Goal: Check status

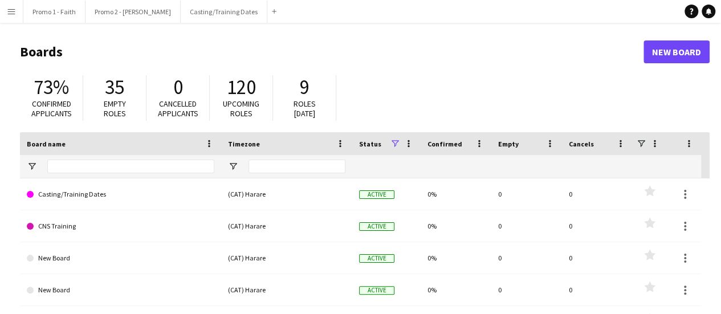
click at [12, 11] on app-icon "Menu" at bounding box center [11, 11] width 9 height 9
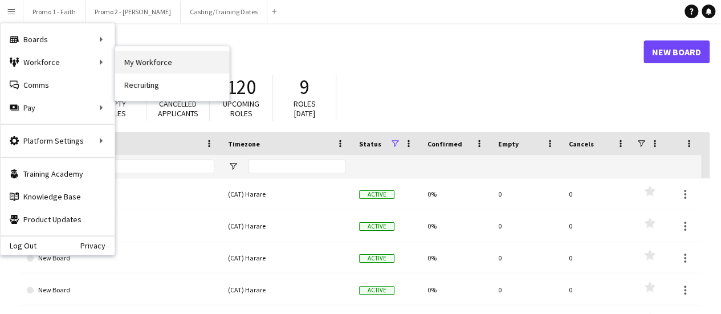
click at [157, 63] on link "My Workforce" at bounding box center [172, 62] width 114 height 23
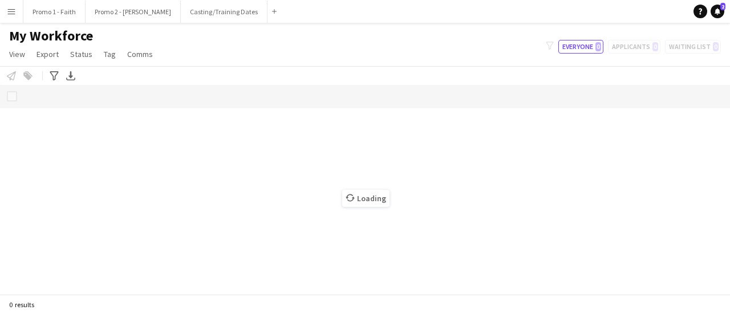
click at [1, 7] on button "Menu" at bounding box center [11, 11] width 23 height 23
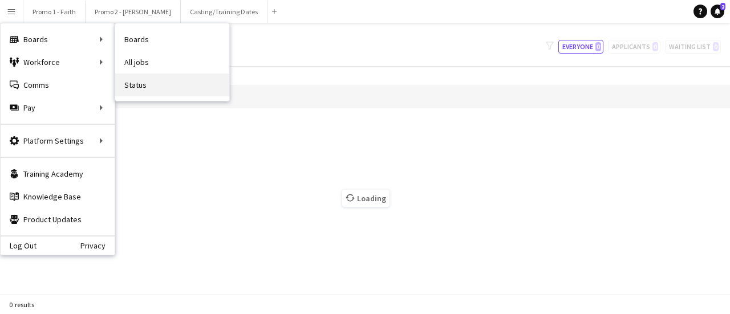
click at [137, 83] on link "Status" at bounding box center [172, 85] width 114 height 23
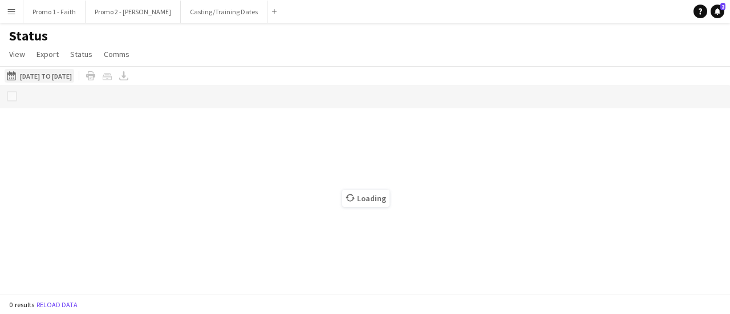
click at [73, 74] on button "[DATE] to [DATE] [DATE] to [DATE]" at bounding box center [40, 76] width 70 height 14
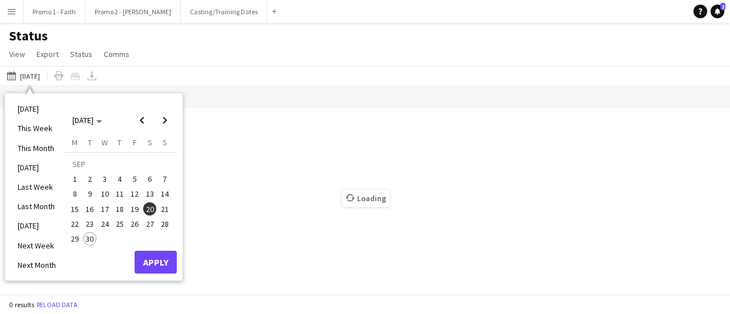
click at [149, 208] on span "20" at bounding box center [150, 209] width 14 height 14
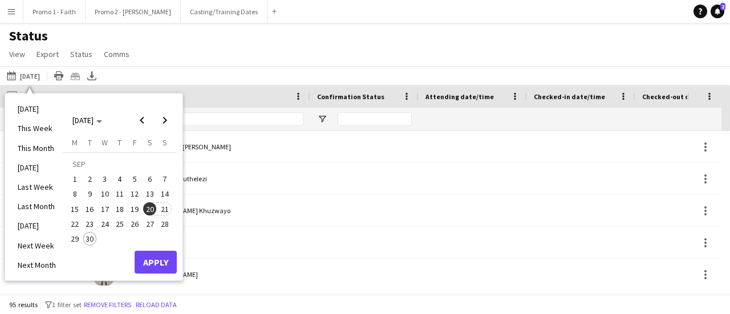
click at [163, 210] on span "21" at bounding box center [165, 209] width 14 height 14
click at [152, 258] on button "Apply" at bounding box center [156, 262] width 42 height 23
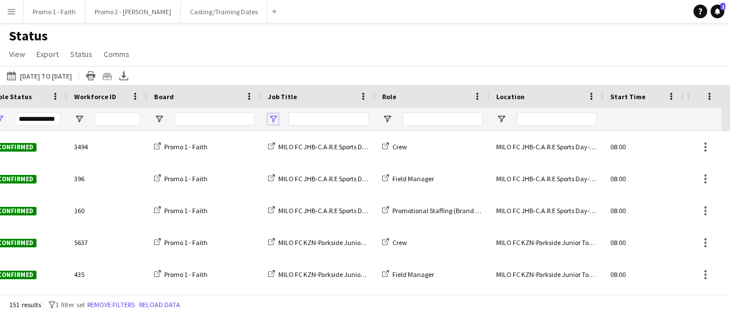
click at [275, 119] on span "Open Filter Menu" at bounding box center [273, 119] width 10 height 10
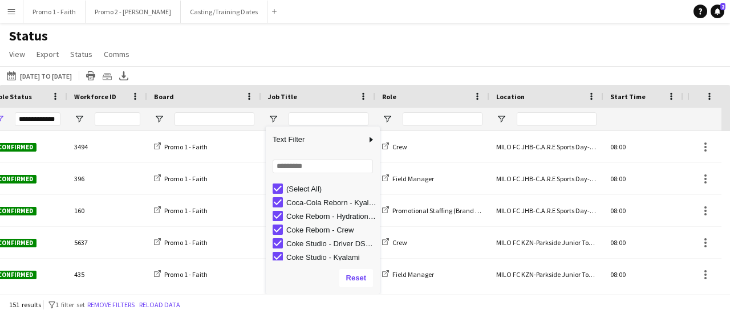
click at [275, 182] on div "(Select All)" at bounding box center [326, 189] width 107 height 14
type input "***"
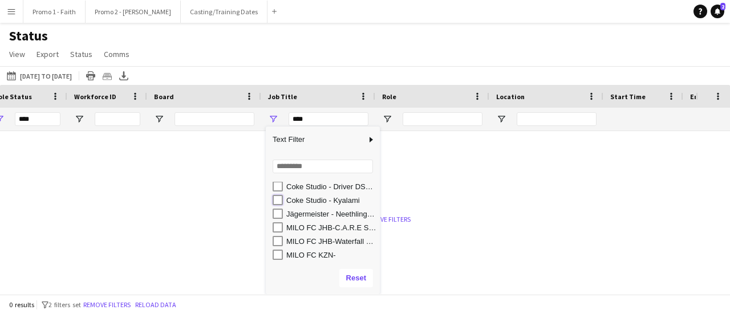
type input "**********"
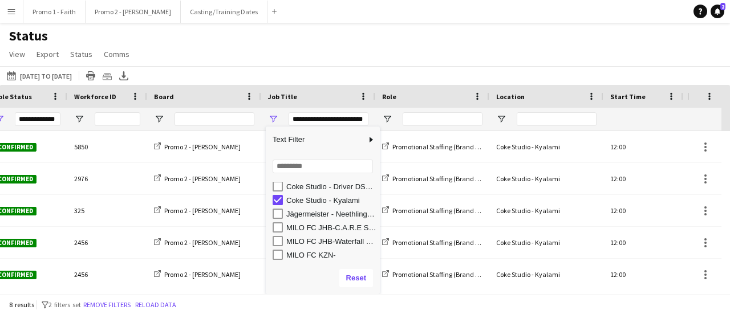
click at [363, 55] on div "Status View Views Default view Checked in New view Update view Delete view Edit…" at bounding box center [365, 46] width 730 height 39
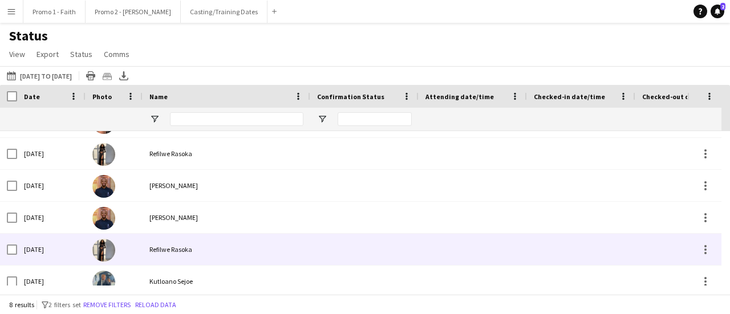
scroll to position [100, 0]
